Goal: Task Accomplishment & Management: Complete application form

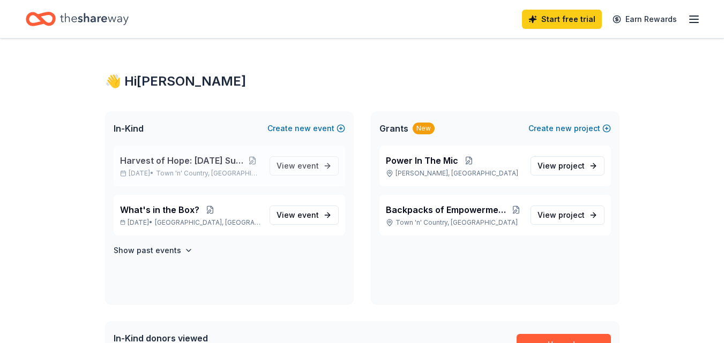
click at [210, 162] on span "Harvest of Hope: [DATE] Support Drive" at bounding box center [182, 160] width 125 height 13
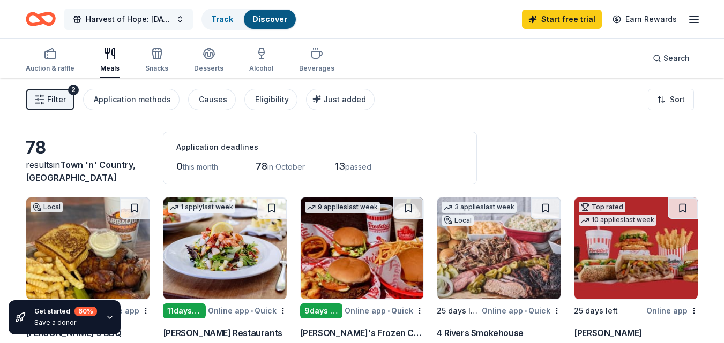
click at [147, 16] on span "Harvest of Hope: [DATE] Support Drive" at bounding box center [129, 19] width 86 height 13
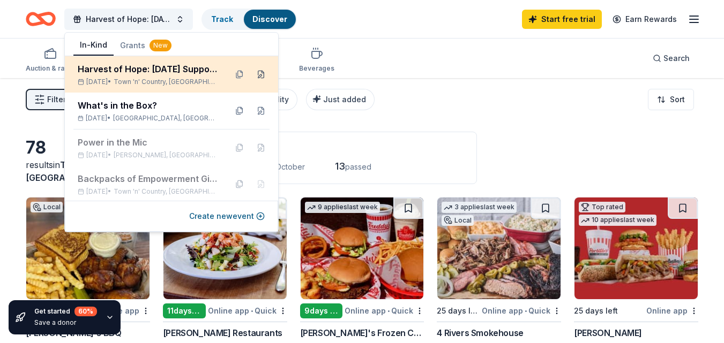
click at [252, 73] on button at bounding box center [260, 74] width 17 height 17
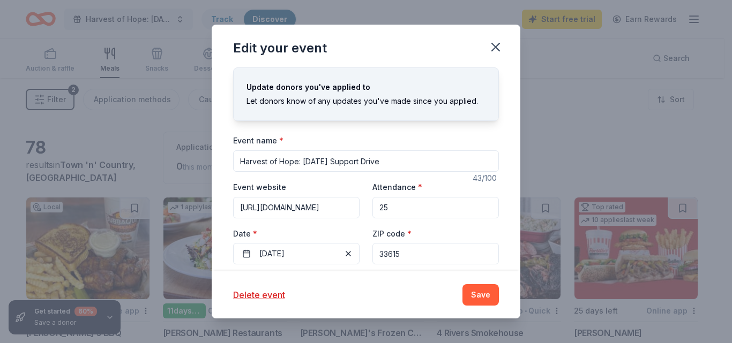
click at [402, 206] on input "25" at bounding box center [435, 207] width 126 height 21
drag, startPoint x: 402, startPoint y: 206, endPoint x: 364, endPoint y: 202, distance: 38.3
click at [364, 202] on div "Event website [URL][DOMAIN_NAME] Attendance * 25 Date * [DATE] ZIP code * 33615" at bounding box center [366, 223] width 266 height 84
type input "50"
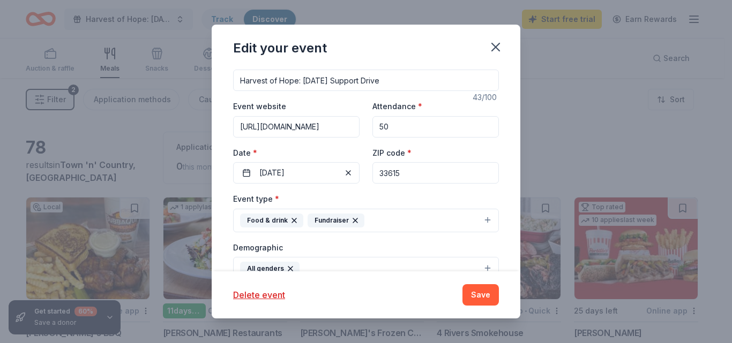
scroll to position [111, 0]
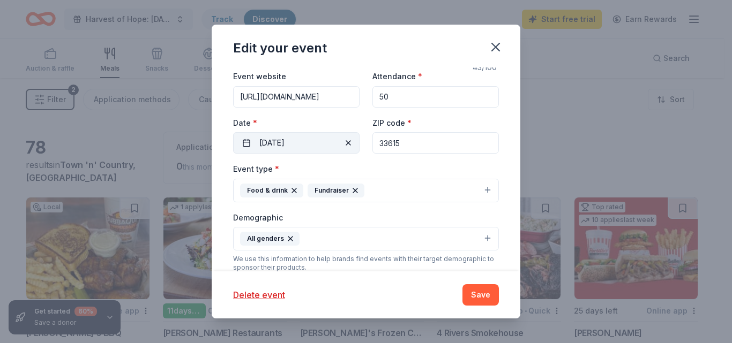
click at [345, 143] on span "button" at bounding box center [348, 143] width 13 height 13
click at [300, 140] on button "Pick a date" at bounding box center [296, 142] width 126 height 21
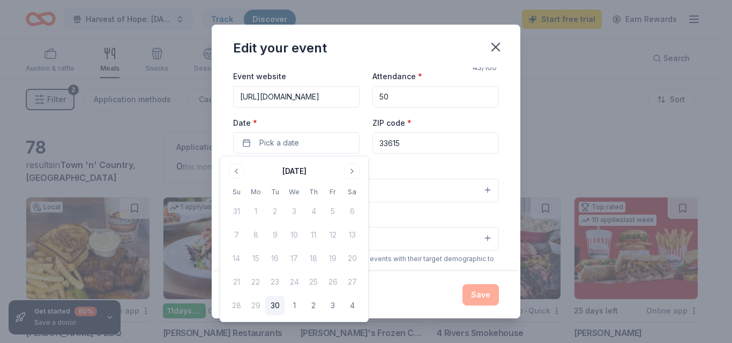
click at [360, 173] on div "[DATE]" at bounding box center [294, 170] width 135 height 15
click at [355, 172] on button "Go to next month" at bounding box center [352, 171] width 15 height 15
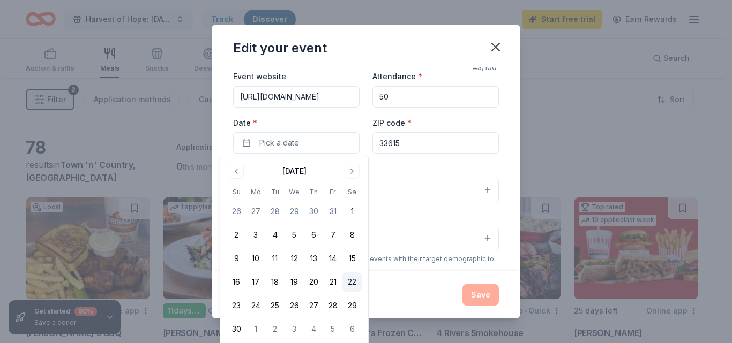
click at [353, 283] on button "22" at bounding box center [351, 282] width 19 height 19
click at [421, 169] on div "Event type * Food & drink Fundraiser" at bounding box center [366, 182] width 266 height 40
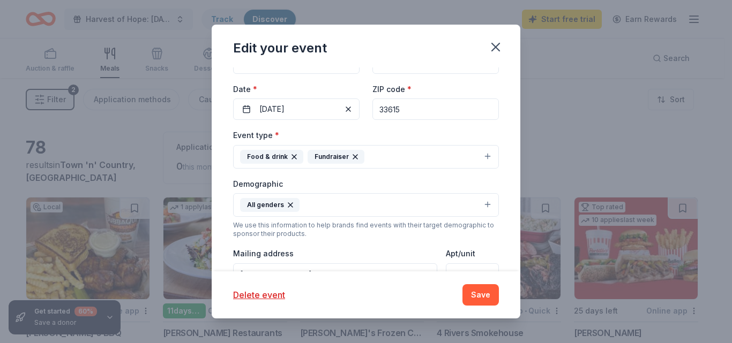
scroll to position [167, 0]
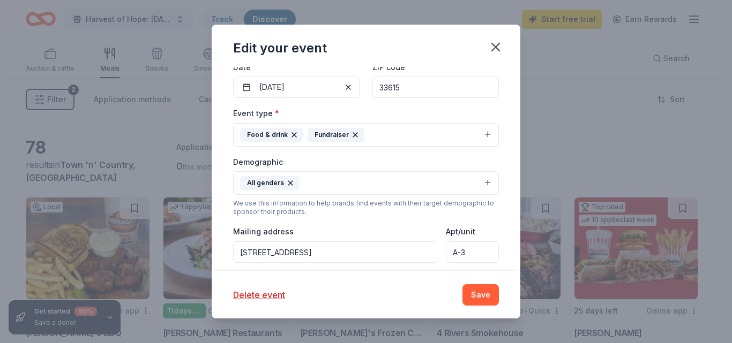
click at [354, 136] on icon "button" at bounding box center [355, 135] width 4 height 4
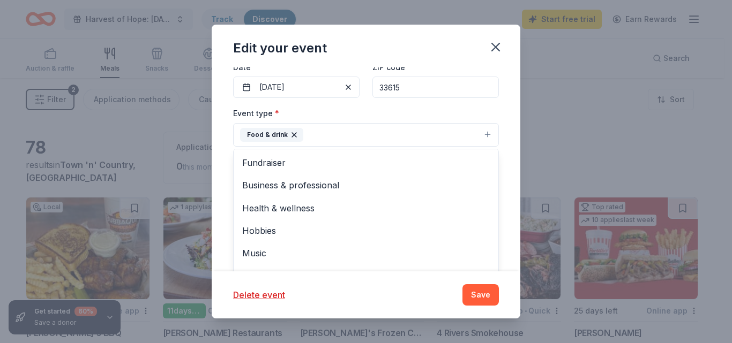
click at [354, 136] on button "Food & drink" at bounding box center [366, 135] width 266 height 24
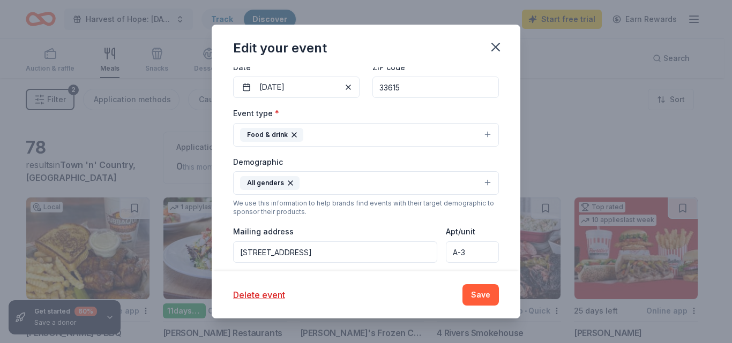
click at [354, 136] on button "Food & drink" at bounding box center [366, 135] width 266 height 24
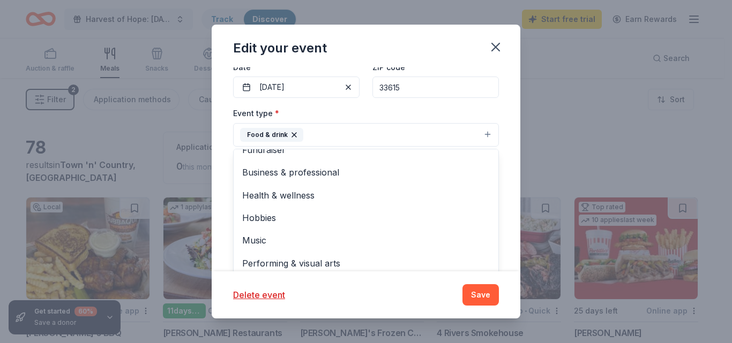
scroll to position [0, 0]
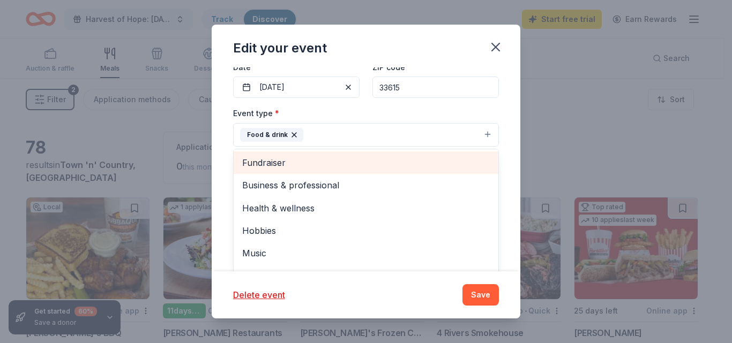
click at [342, 163] on span "Fundraiser" at bounding box center [366, 163] width 248 height 14
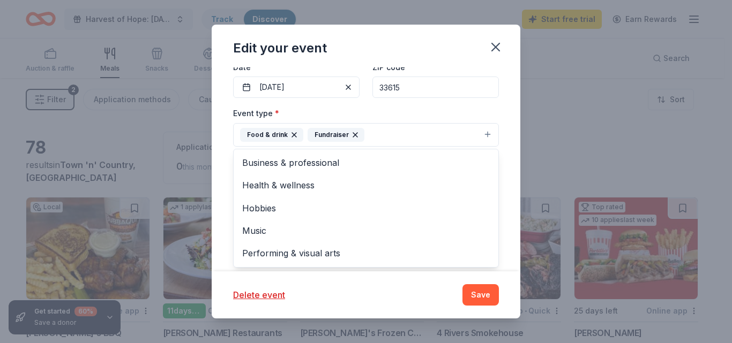
click at [496, 181] on div "Update donors you've applied to Let donors know of any updates you've made sinc…" at bounding box center [366, 170] width 309 height 204
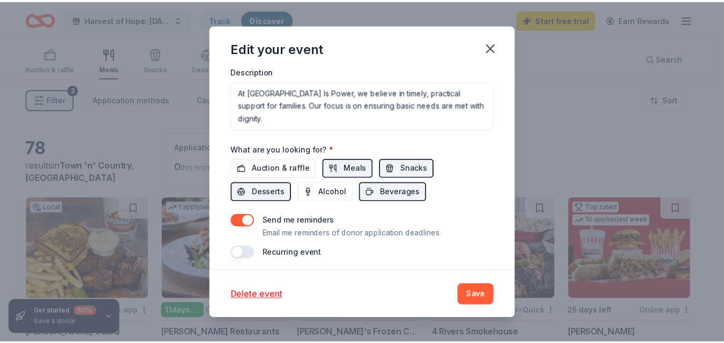
scroll to position [377, 0]
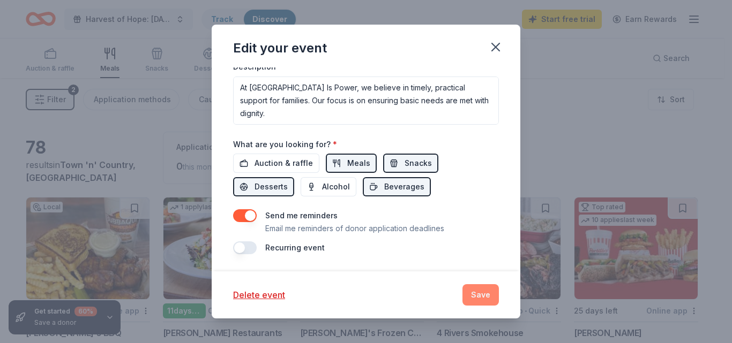
click at [478, 299] on button "Save" at bounding box center [480, 295] width 36 height 21
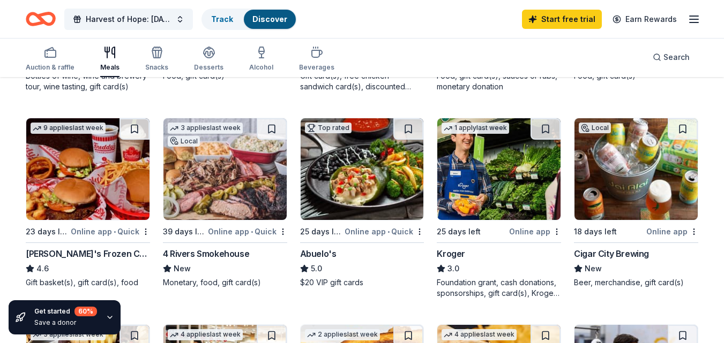
scroll to position [167, 0]
